Goal: Task Accomplishment & Management: Manage account settings

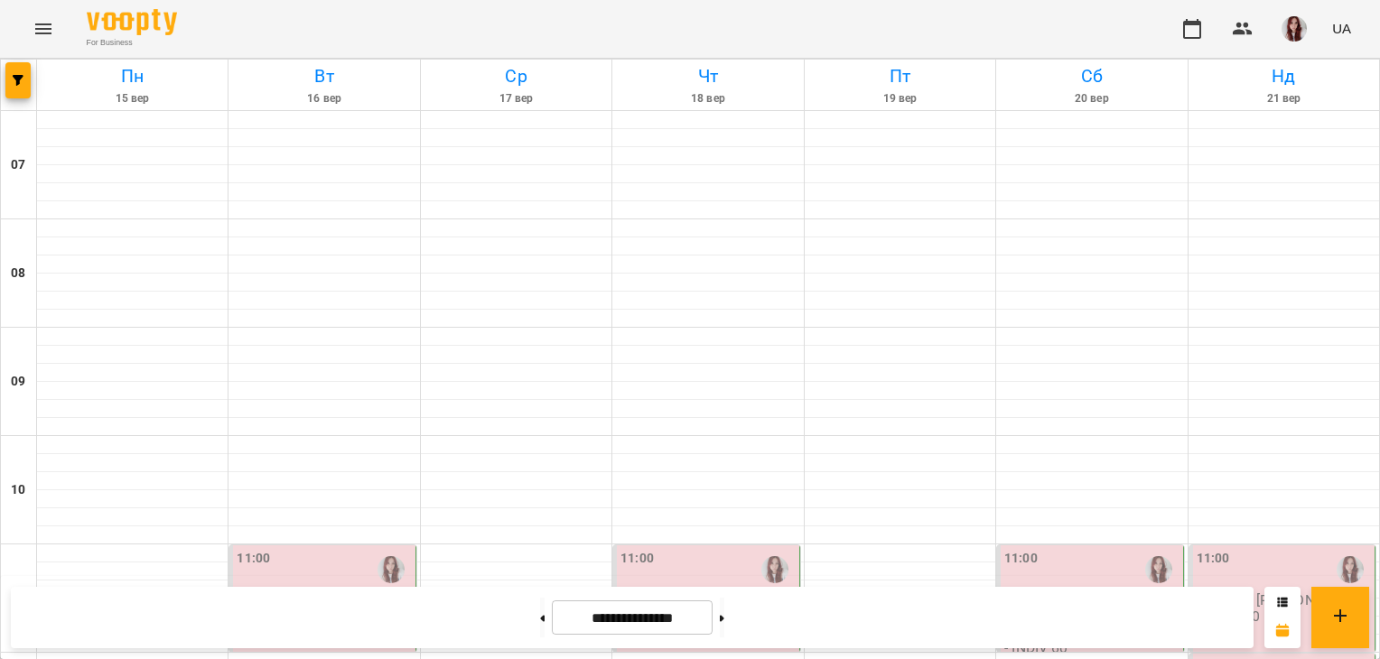
scroll to position [422, 0]
click at [540, 621] on button at bounding box center [542, 618] width 5 height 40
type input "**********"
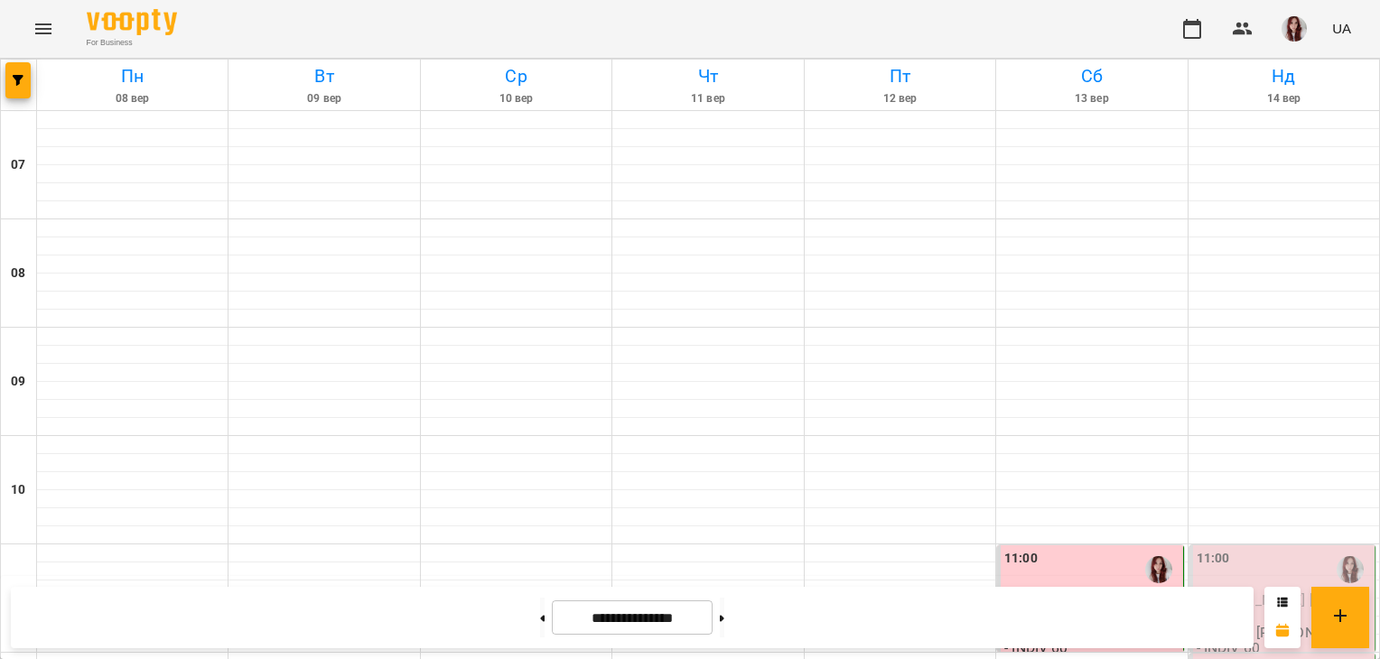
scroll to position [247, 0]
click at [1237, 549] on div "11:00" at bounding box center [1284, 570] width 174 height 42
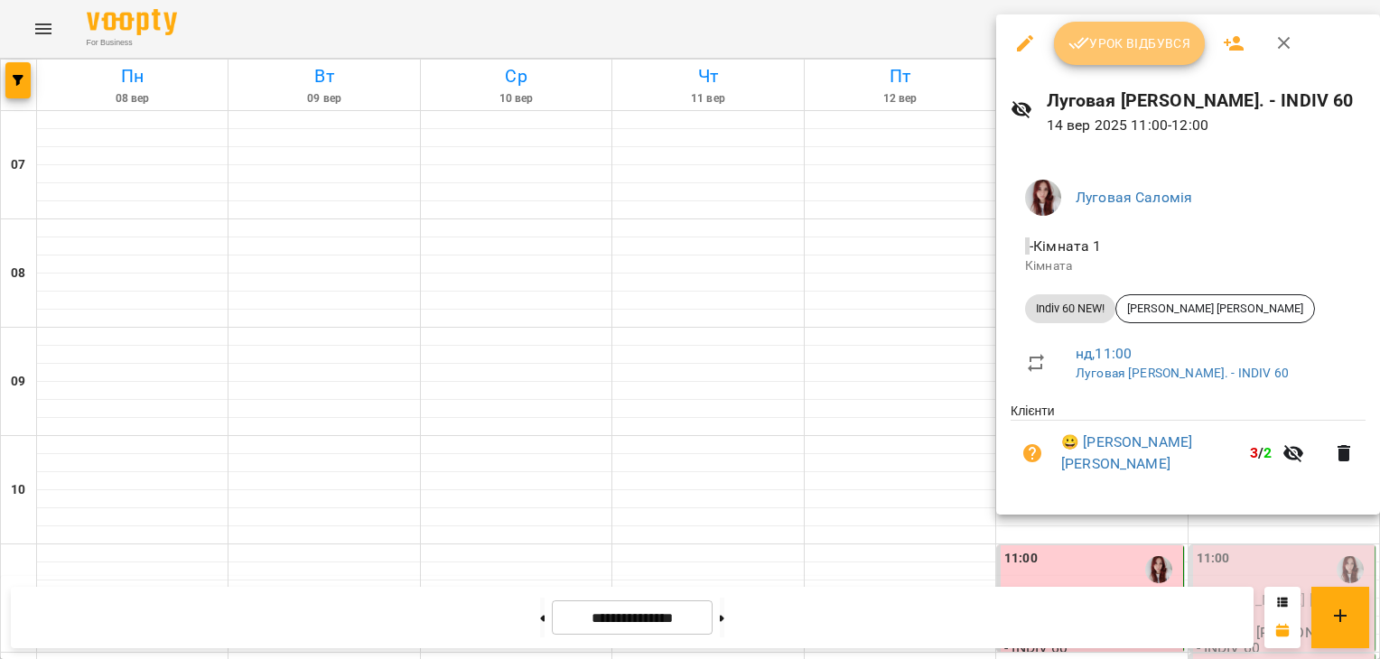
click at [1148, 60] on button "Урок відбувся" at bounding box center [1130, 43] width 152 height 43
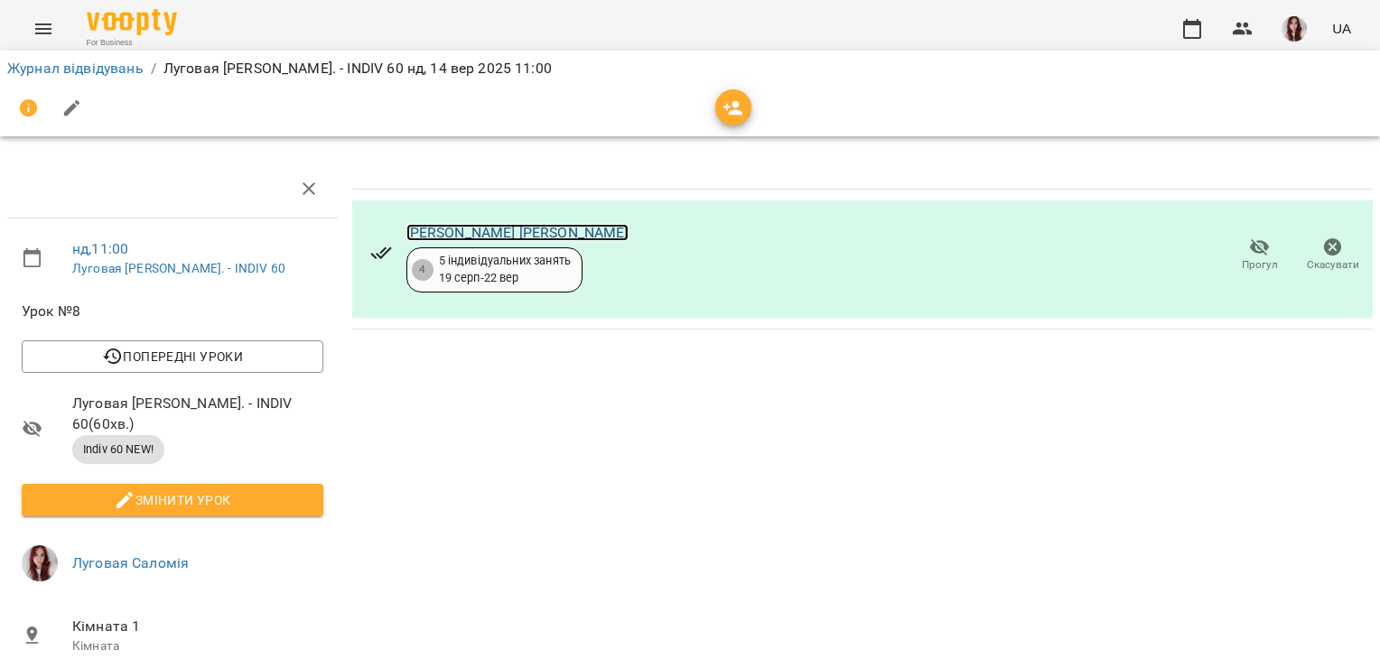
click at [424, 229] on link "[PERSON_NAME] [PERSON_NAME]" at bounding box center [517, 232] width 222 height 17
click at [1191, 24] on icon "button" at bounding box center [1192, 29] width 18 height 20
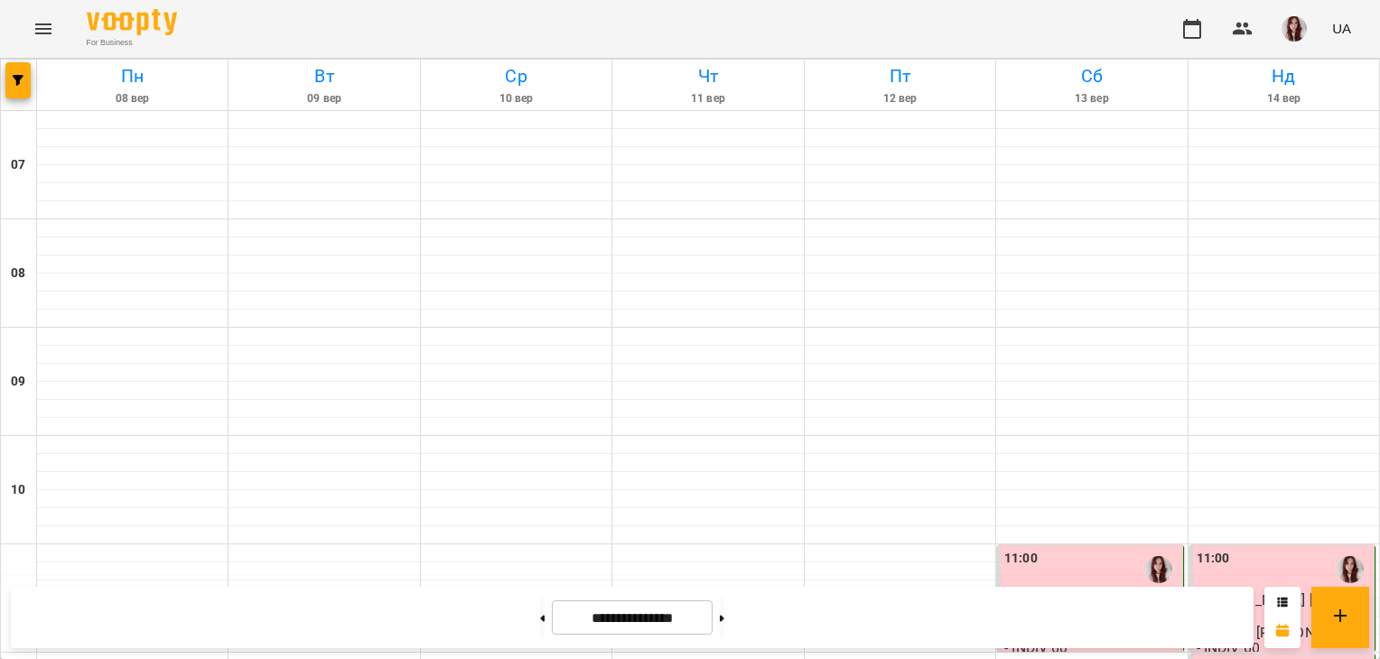
scroll to position [382, 0]
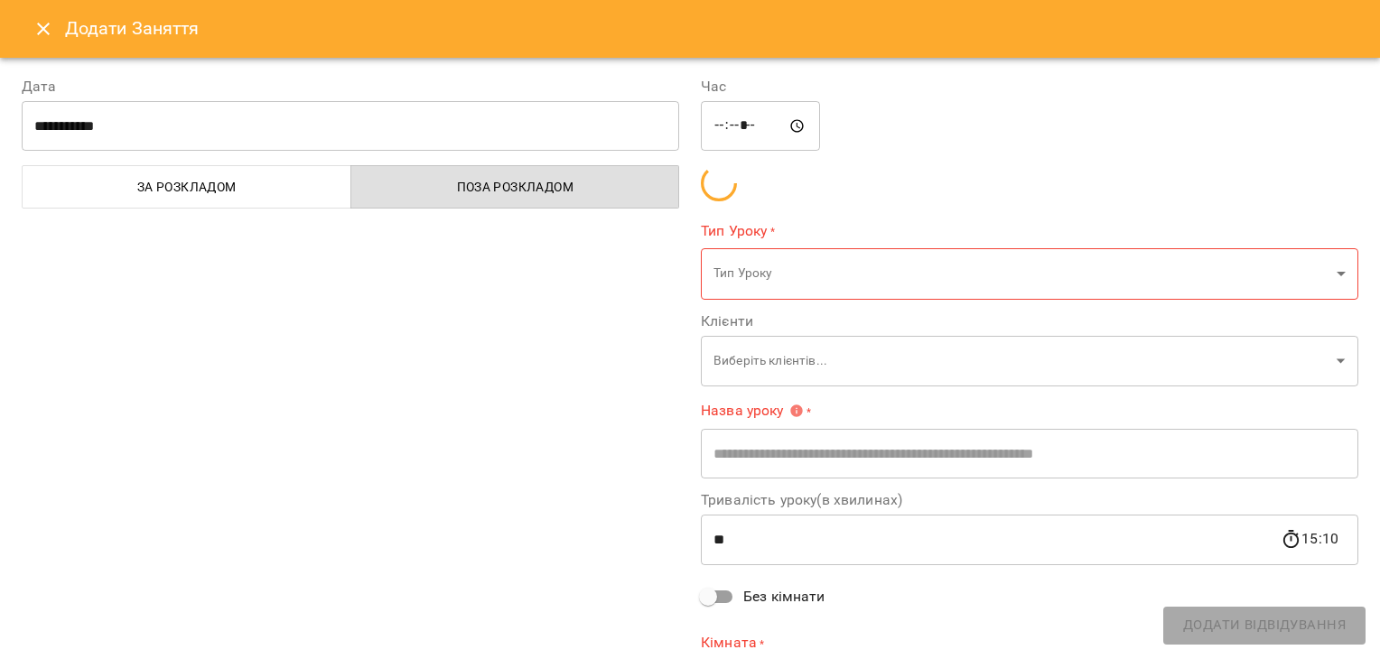
type input "**********"
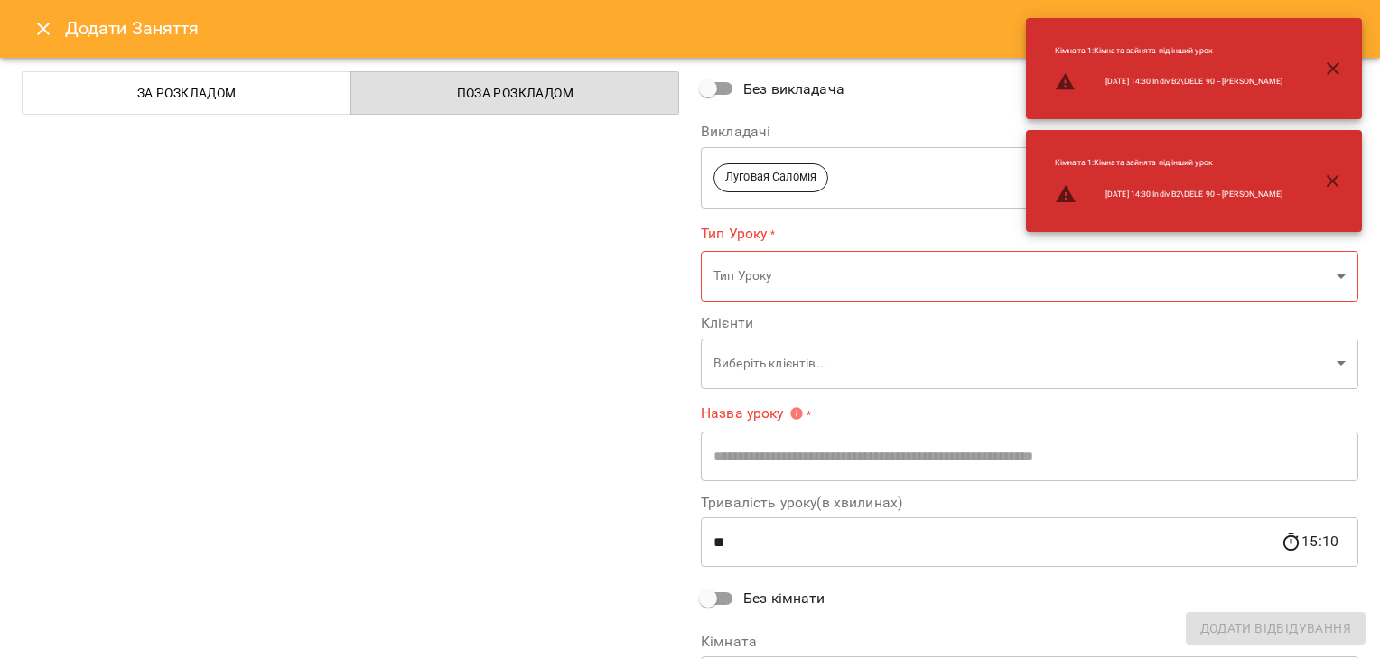
scroll to position [0, 0]
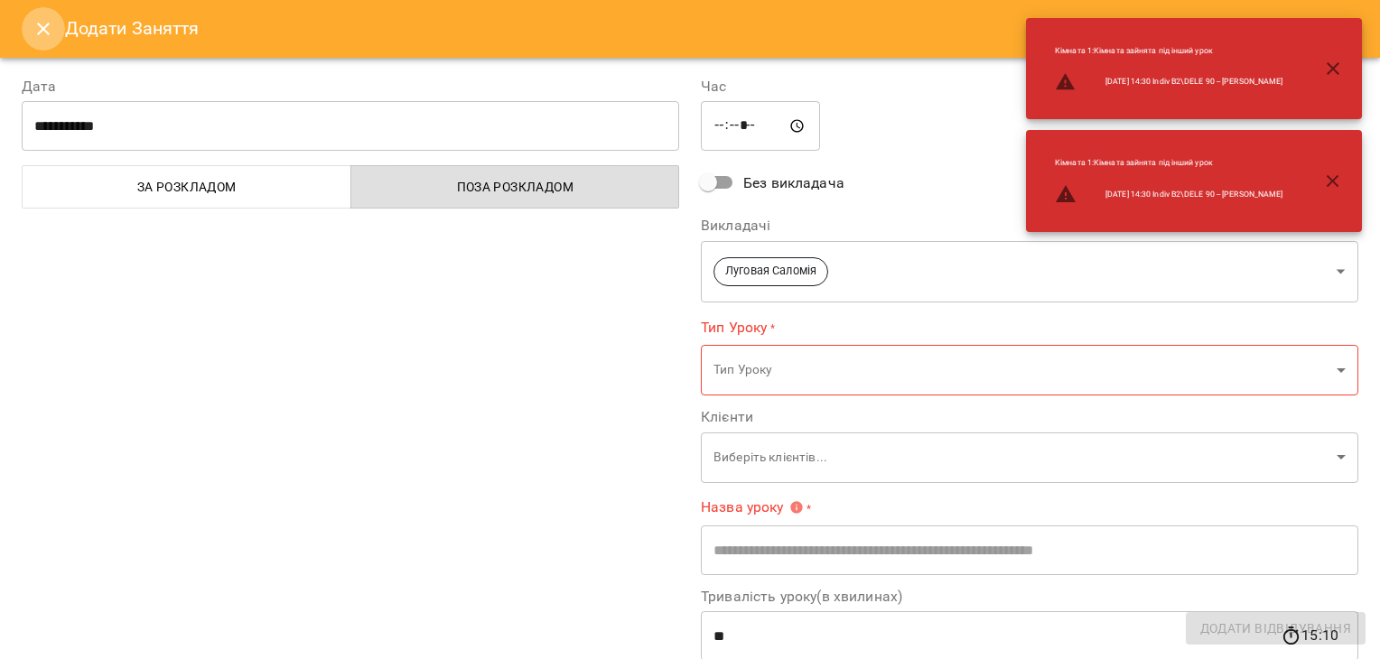
click at [46, 14] on button "Close" at bounding box center [43, 28] width 43 height 43
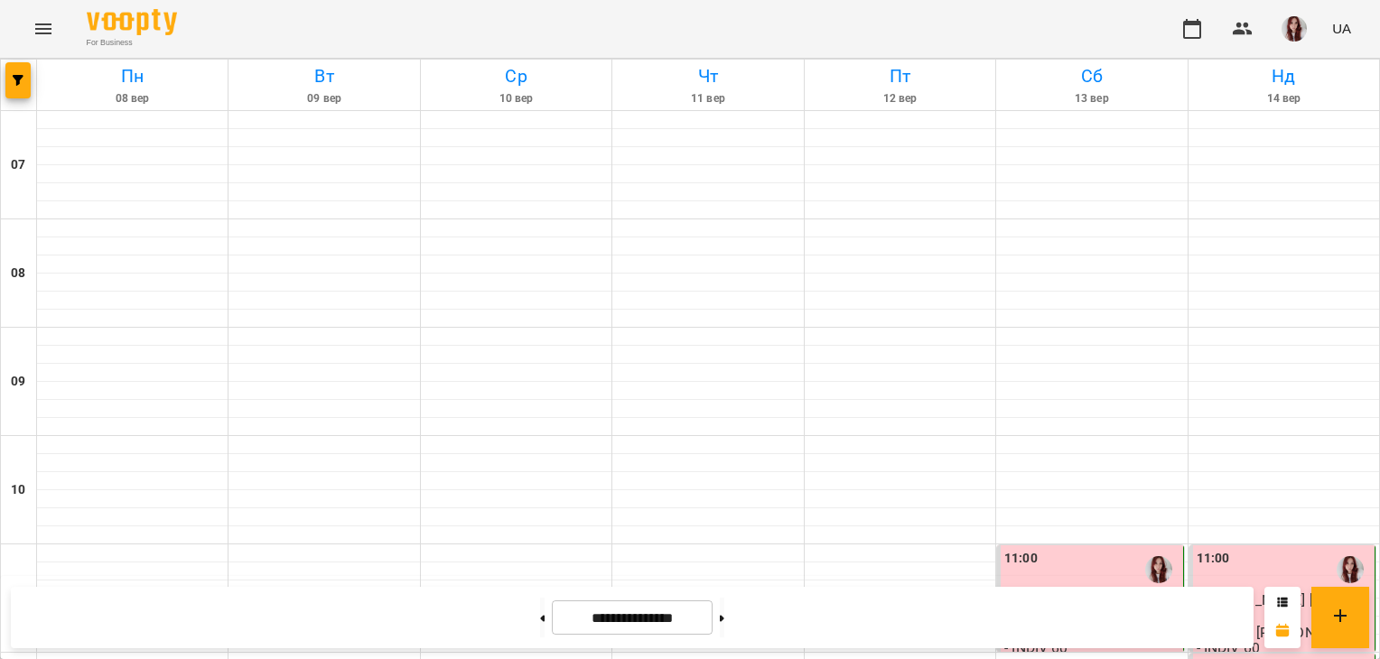
scroll to position [1267, 0]
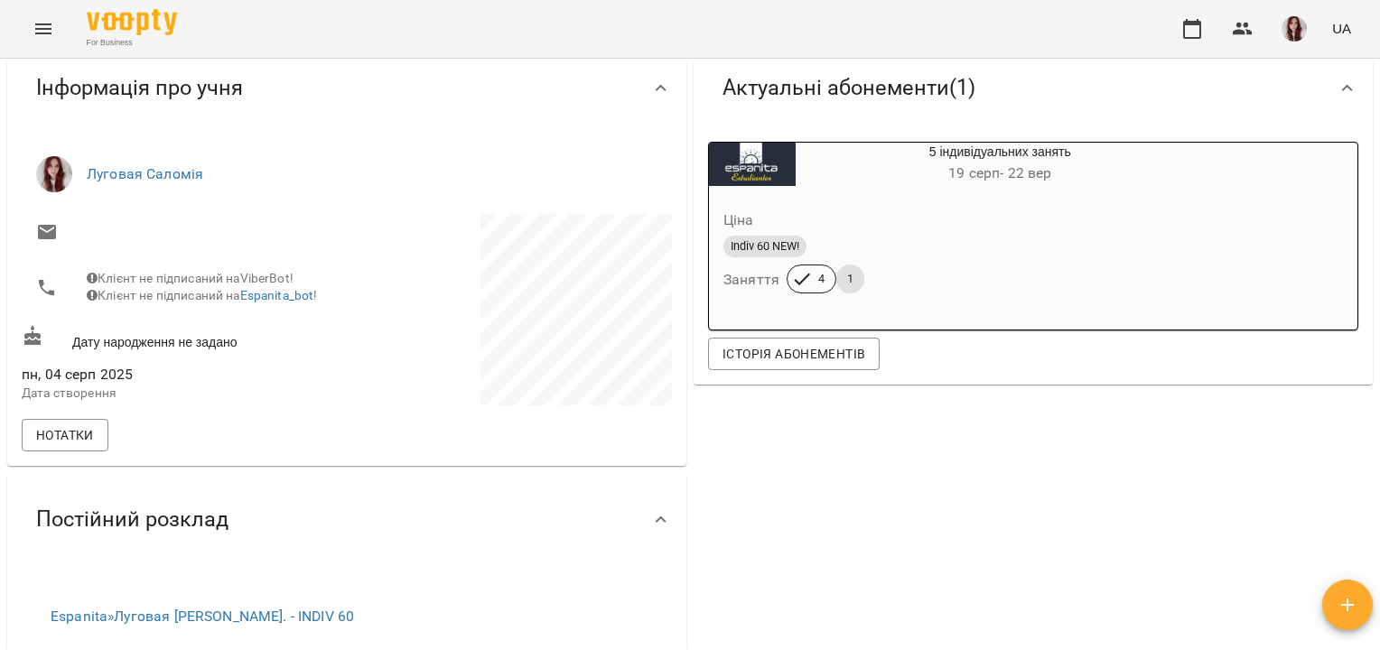
scroll to position [168, 0]
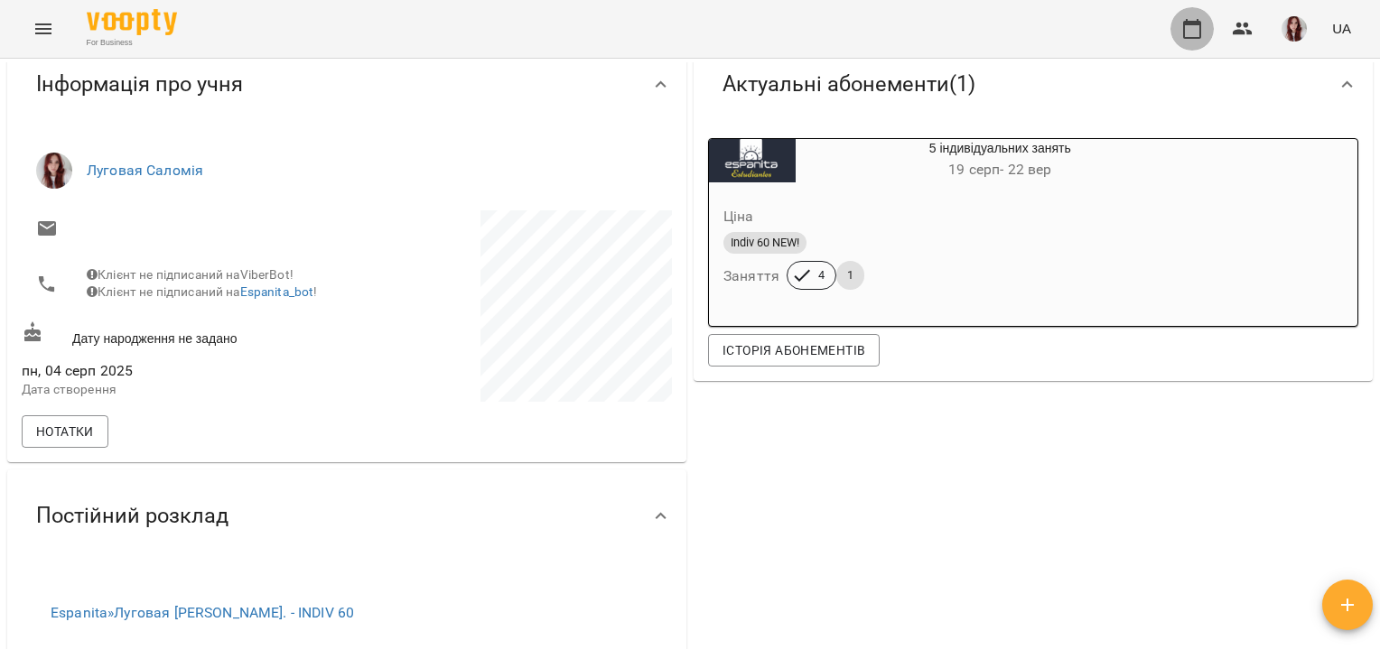
click at [1186, 30] on icon "button" at bounding box center [1192, 29] width 22 height 22
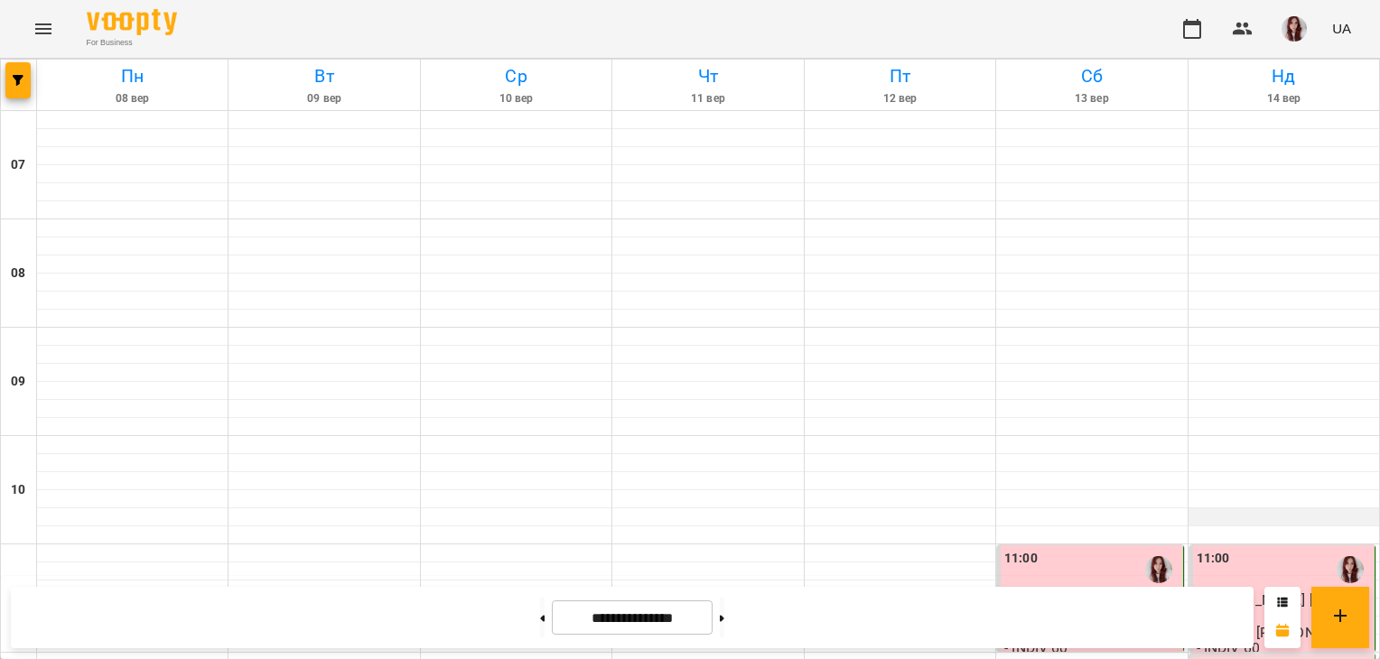
scroll to position [322, 0]
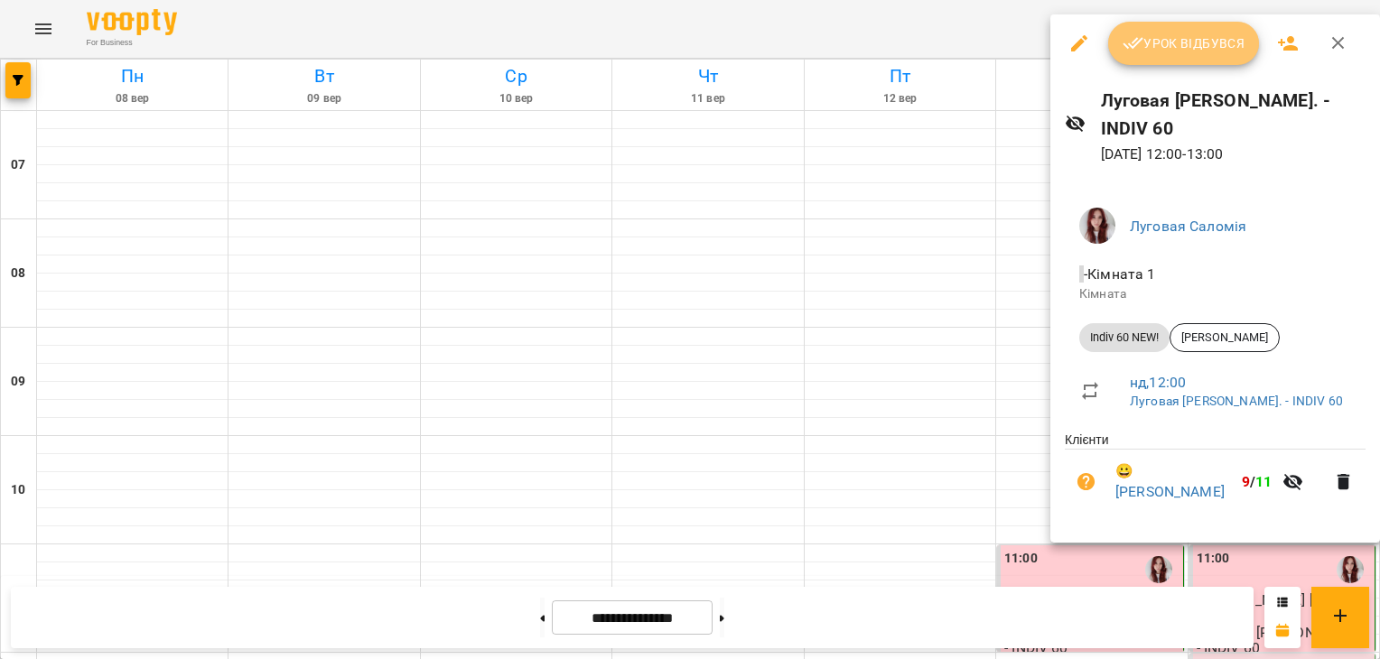
click at [1181, 49] on span "Урок відбувся" at bounding box center [1184, 44] width 123 height 22
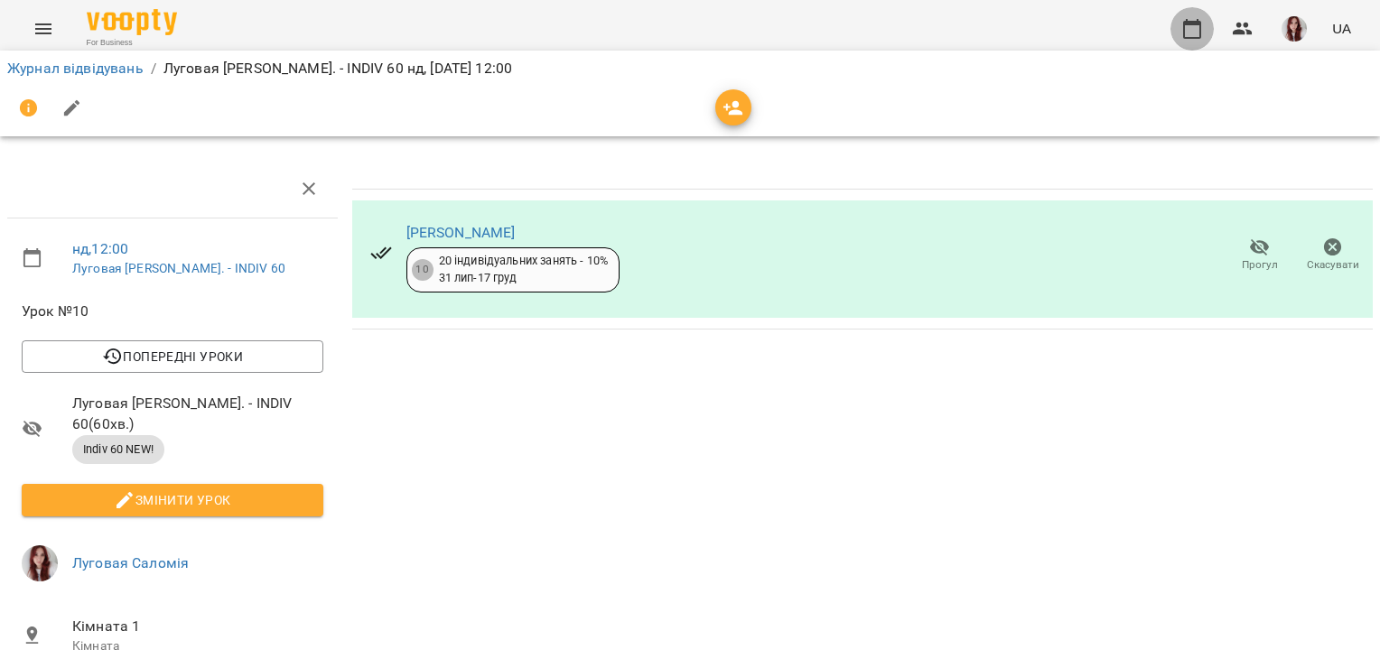
click at [1181, 23] on icon "button" at bounding box center [1192, 29] width 22 height 22
